Goal: Find specific page/section

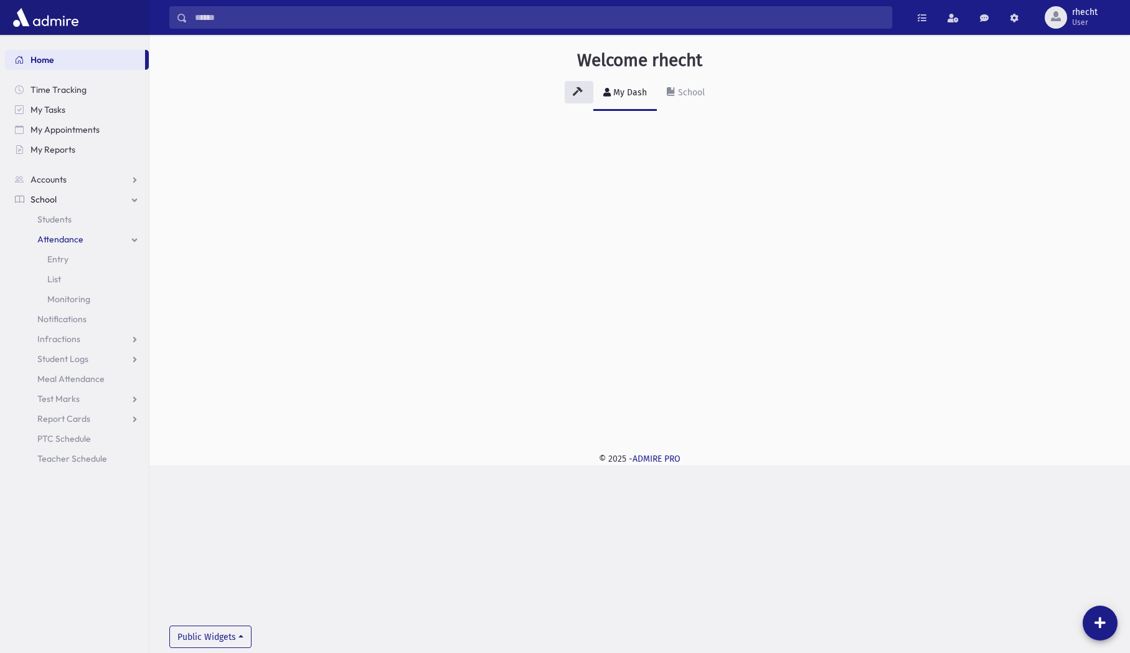
click at [59, 198] on link "School" at bounding box center [77, 199] width 144 height 20
click at [83, 202] on link "School" at bounding box center [77, 199] width 144 height 20
click at [73, 235] on span "Attendance" at bounding box center [60, 239] width 46 height 11
click at [60, 255] on span "Entry" at bounding box center [57, 258] width 21 height 11
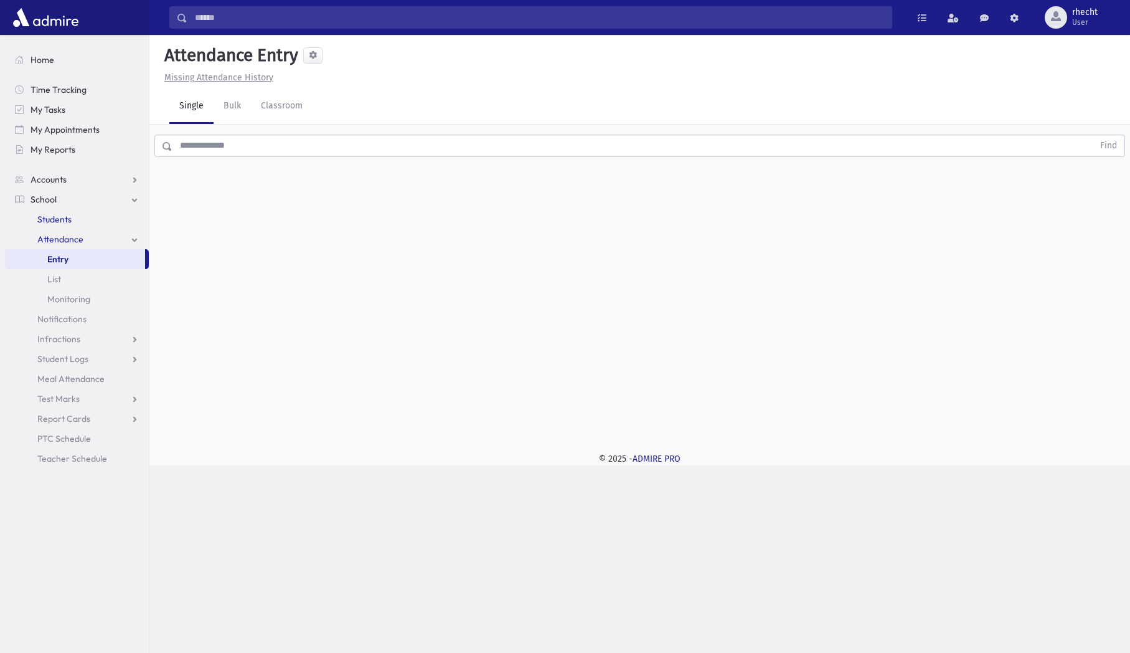
click at [53, 217] on span "Students" at bounding box center [54, 219] width 34 height 11
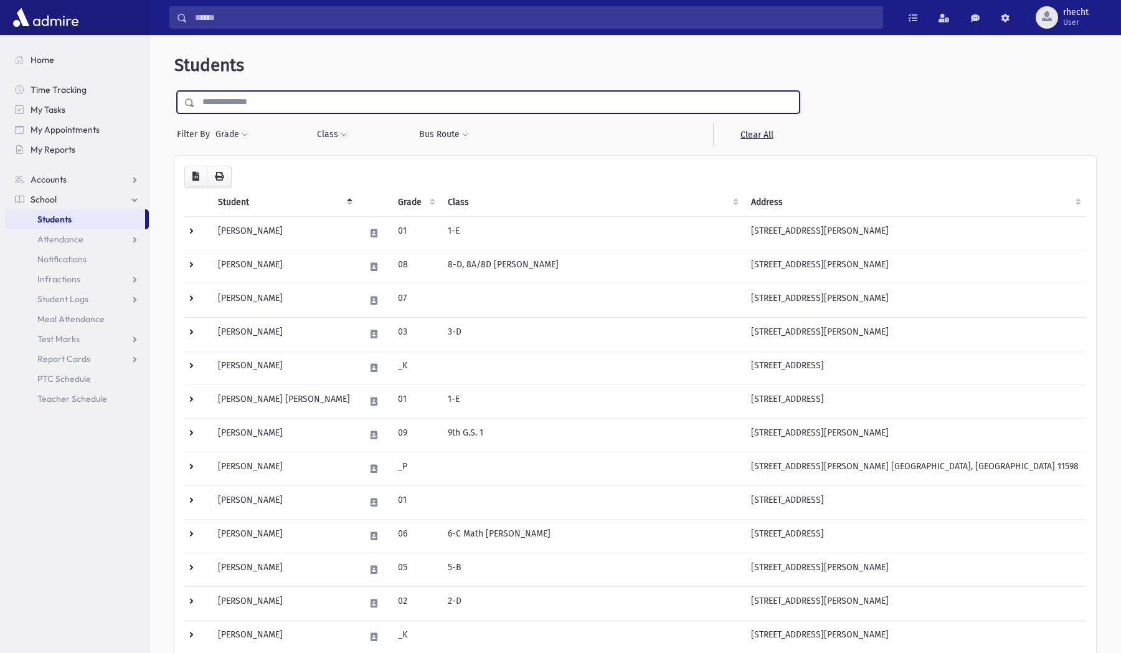
click at [268, 105] on input "text" at bounding box center [497, 102] width 604 height 22
type input "******"
click at [174, 91] on input "submit" at bounding box center [191, 99] width 35 height 17
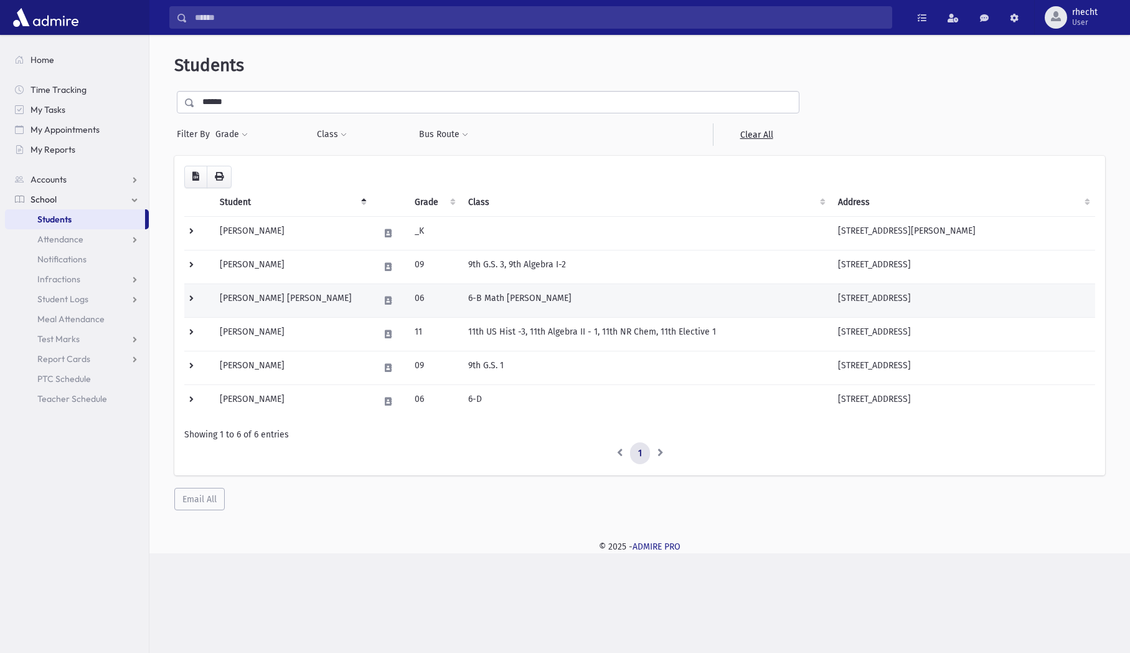
click at [260, 293] on td "[PERSON_NAME] [PERSON_NAME]" at bounding box center [291, 300] width 159 height 34
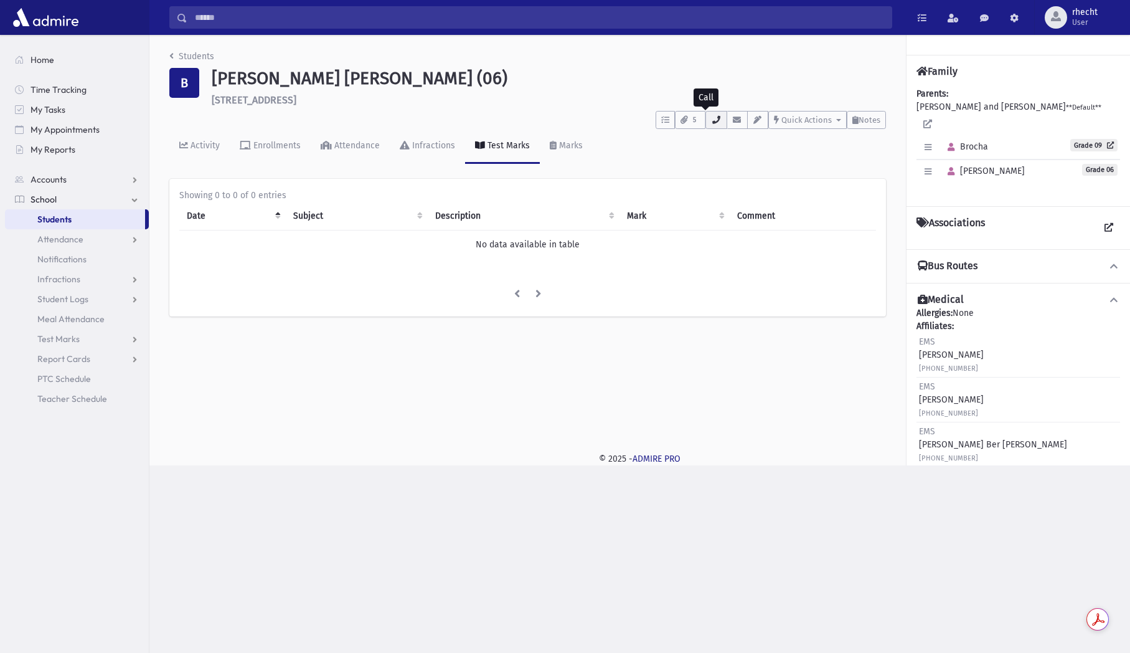
click at [721, 123] on button "button" at bounding box center [716, 120] width 21 height 18
